Goal: Task Accomplishment & Management: Manage account settings

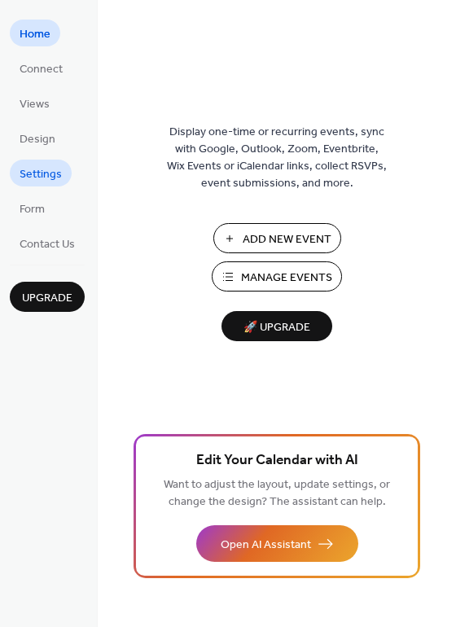
click at [34, 176] on span "Settings" at bounding box center [41, 174] width 42 height 17
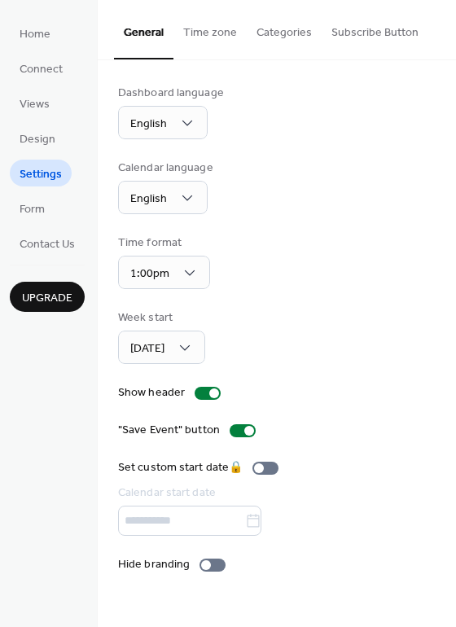
click at [272, 34] on button "Categories" at bounding box center [284, 29] width 75 height 58
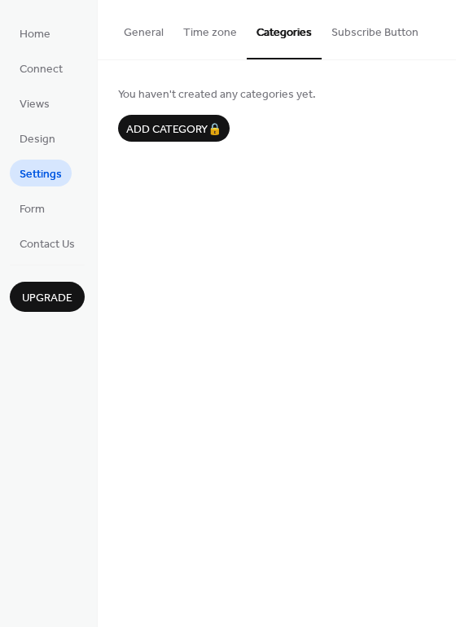
click at [233, 27] on button "Time zone" at bounding box center [209, 29] width 73 height 58
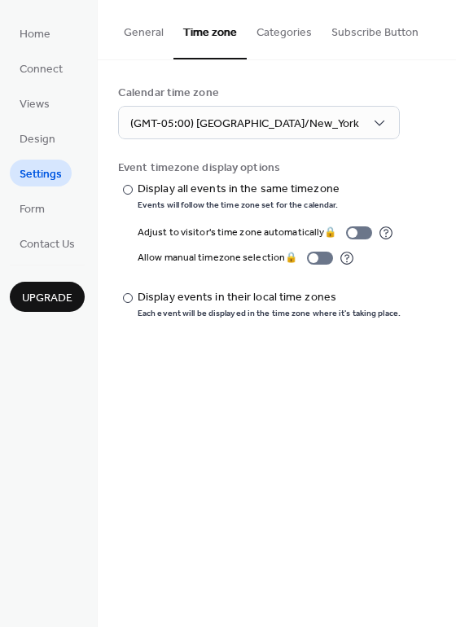
click at [370, 41] on button "Subscribe Button" at bounding box center [375, 29] width 107 height 58
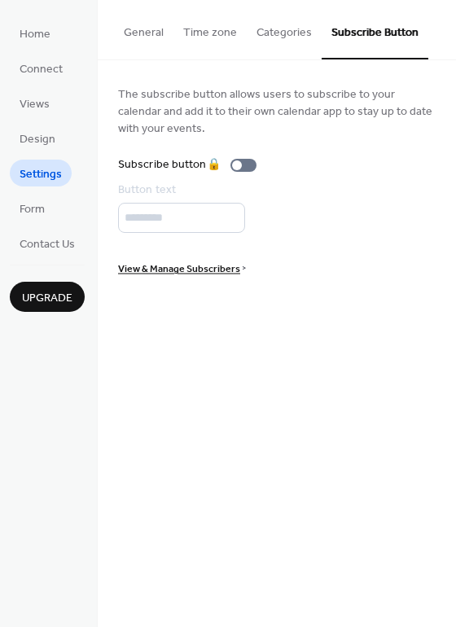
click at [165, 36] on button "General" at bounding box center [143, 29] width 59 height 58
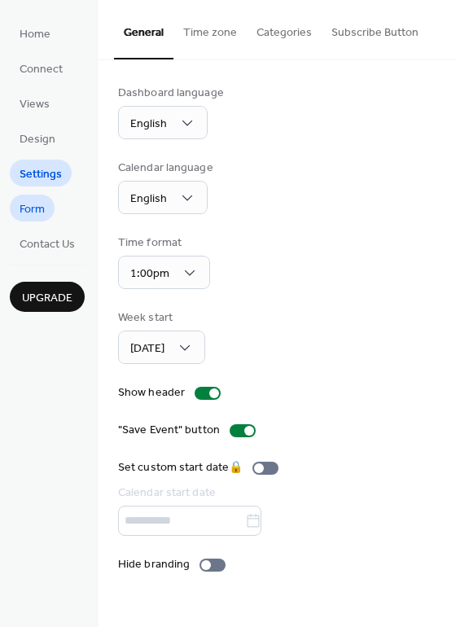
click at [42, 213] on span "Form" at bounding box center [32, 209] width 25 height 17
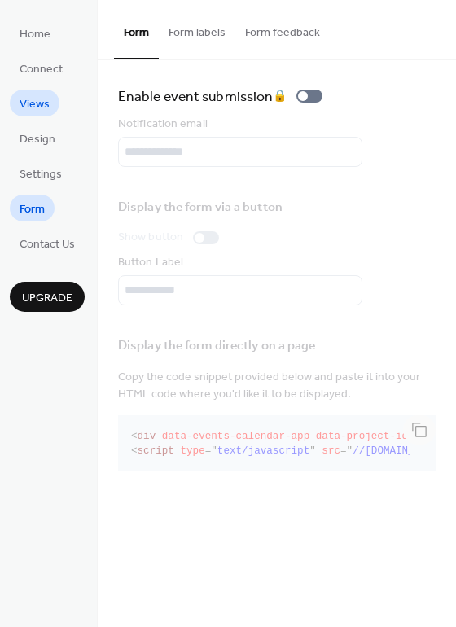
click at [48, 97] on span "Views" at bounding box center [35, 104] width 30 height 17
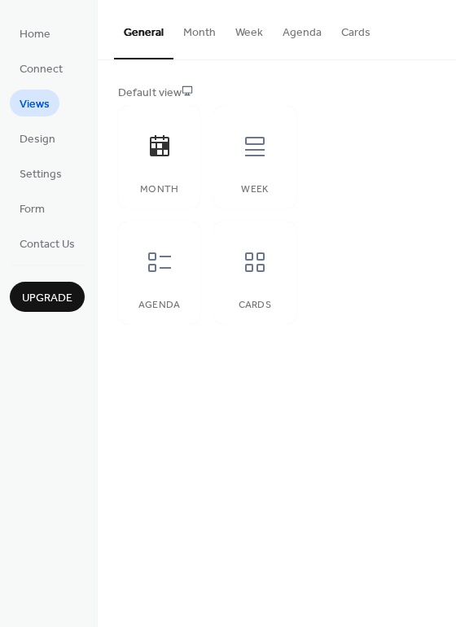
click at [193, 33] on button "Month" at bounding box center [199, 29] width 52 height 58
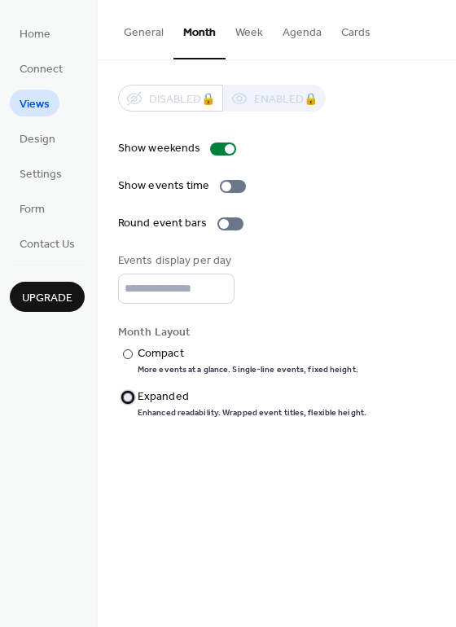
click at [139, 399] on div "Expanded" at bounding box center [251, 397] width 226 height 17
click at [134, 356] on div "​" at bounding box center [126, 353] width 16 height 17
click at [266, 39] on button "Week" at bounding box center [249, 29] width 47 height 58
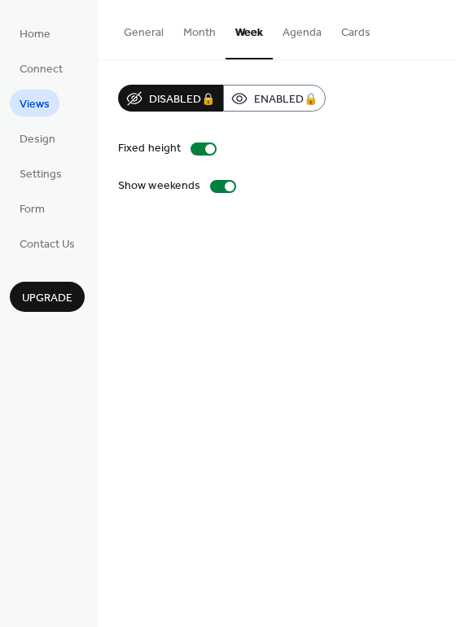
click at [200, 41] on button "Month" at bounding box center [199, 29] width 52 height 58
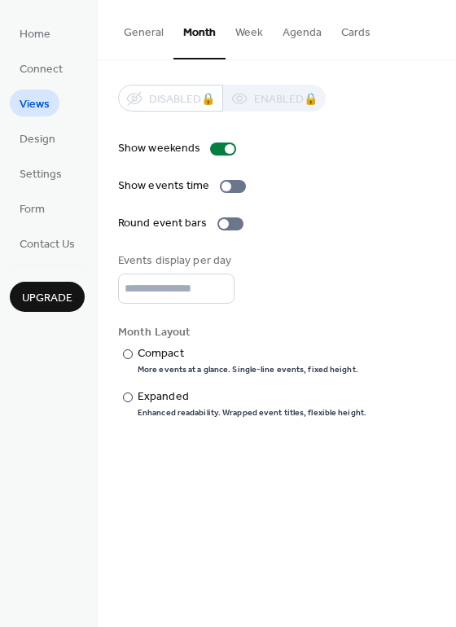
click at [130, 33] on button "General" at bounding box center [143, 29] width 59 height 58
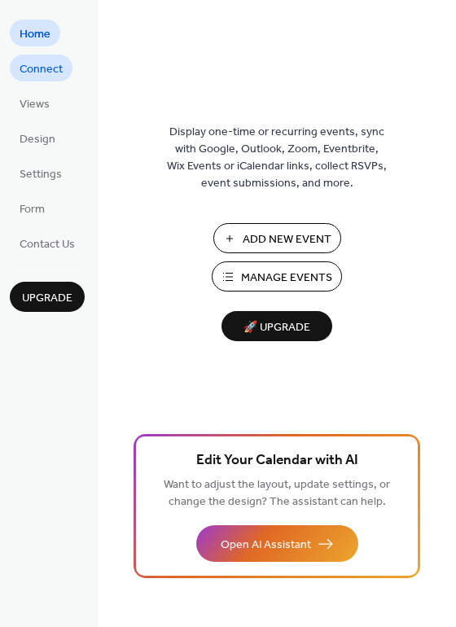
click at [45, 66] on span "Connect" at bounding box center [41, 69] width 43 height 17
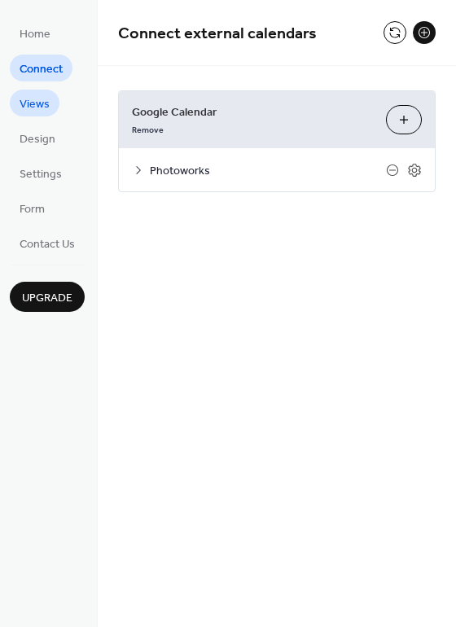
click at [33, 99] on span "Views" at bounding box center [35, 104] width 30 height 17
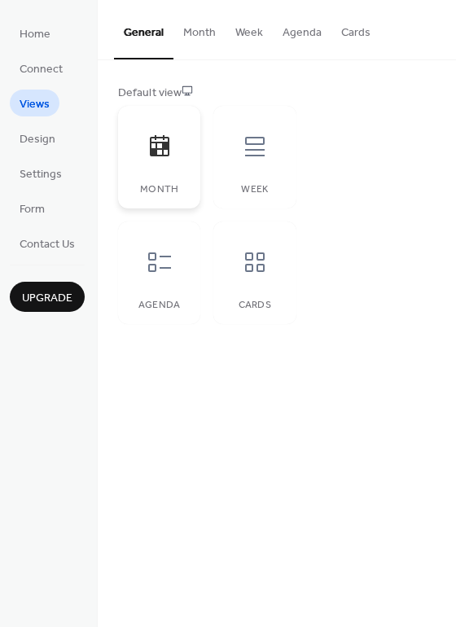
click at [160, 153] on icon at bounding box center [160, 147] width 26 height 26
click at [189, 23] on button "Month" at bounding box center [199, 29] width 52 height 58
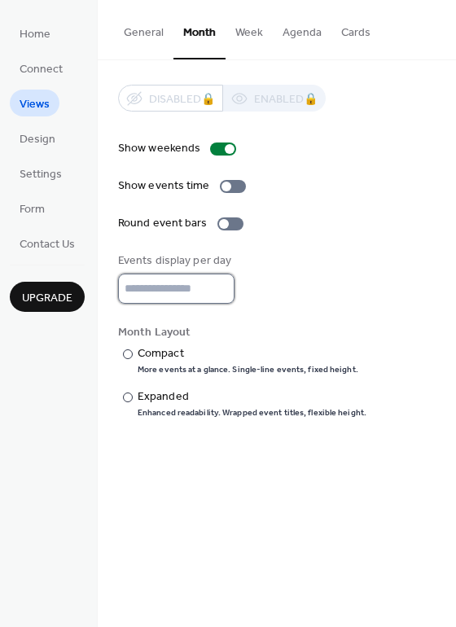
click at [222, 284] on input "*" at bounding box center [176, 289] width 116 height 30
click at [219, 292] on input "*" at bounding box center [176, 289] width 116 height 30
click at [219, 286] on input "*" at bounding box center [176, 289] width 116 height 30
type input "*"
click at [220, 292] on input "*" at bounding box center [176, 289] width 116 height 30
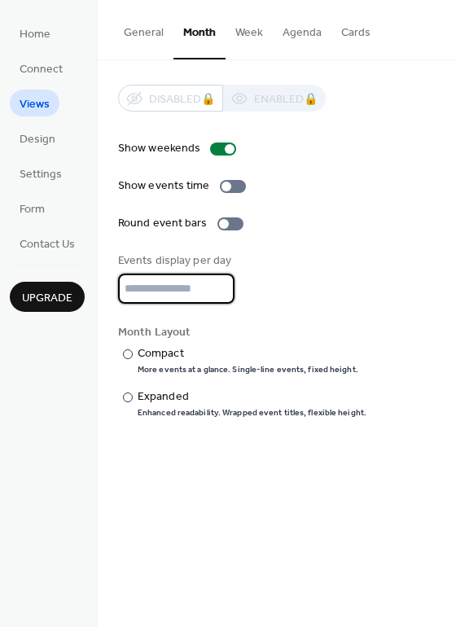
click at [357, 37] on button "Cards" at bounding box center [356, 29] width 49 height 58
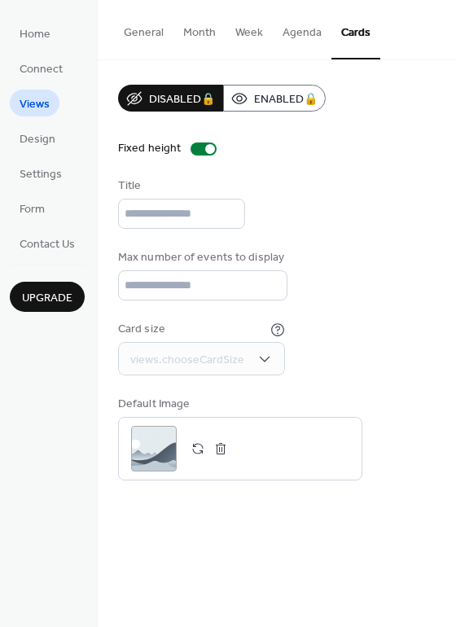
click at [294, 37] on button "Agenda" at bounding box center [302, 29] width 59 height 58
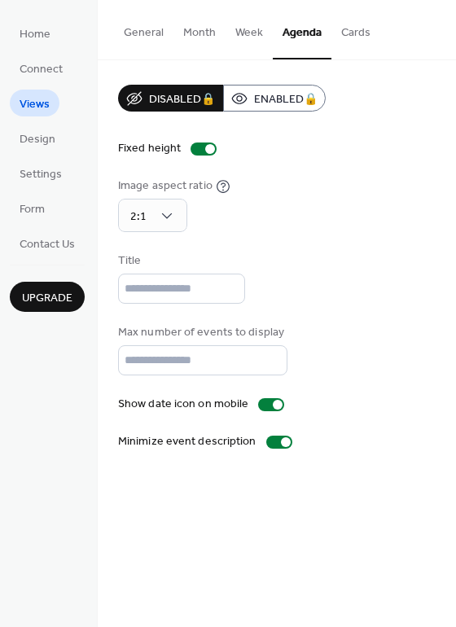
click at [254, 38] on button "Week" at bounding box center [249, 29] width 47 height 58
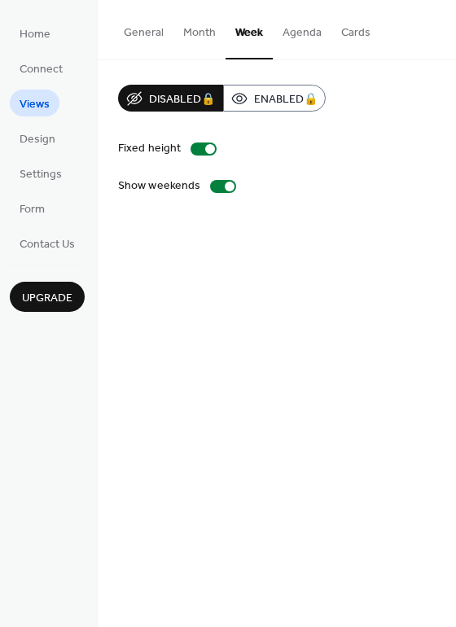
click at [206, 38] on button "Month" at bounding box center [199, 29] width 52 height 58
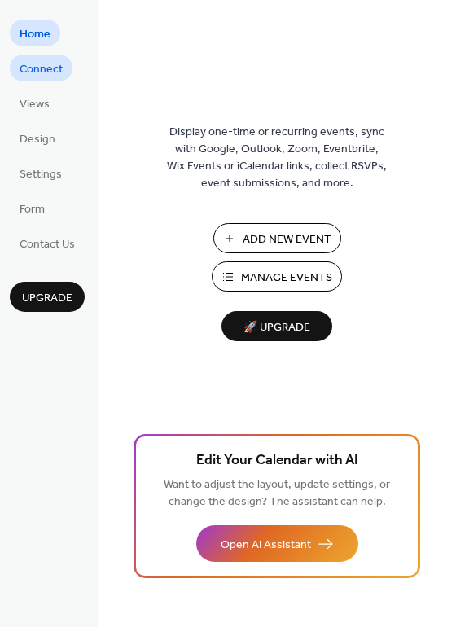
click at [37, 74] on span "Connect" at bounding box center [41, 69] width 43 height 17
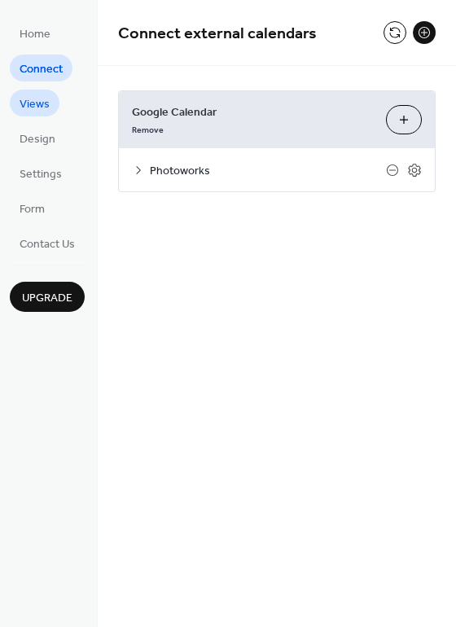
click at [29, 111] on span "Views" at bounding box center [35, 104] width 30 height 17
